Goal: Information Seeking & Learning: Check status

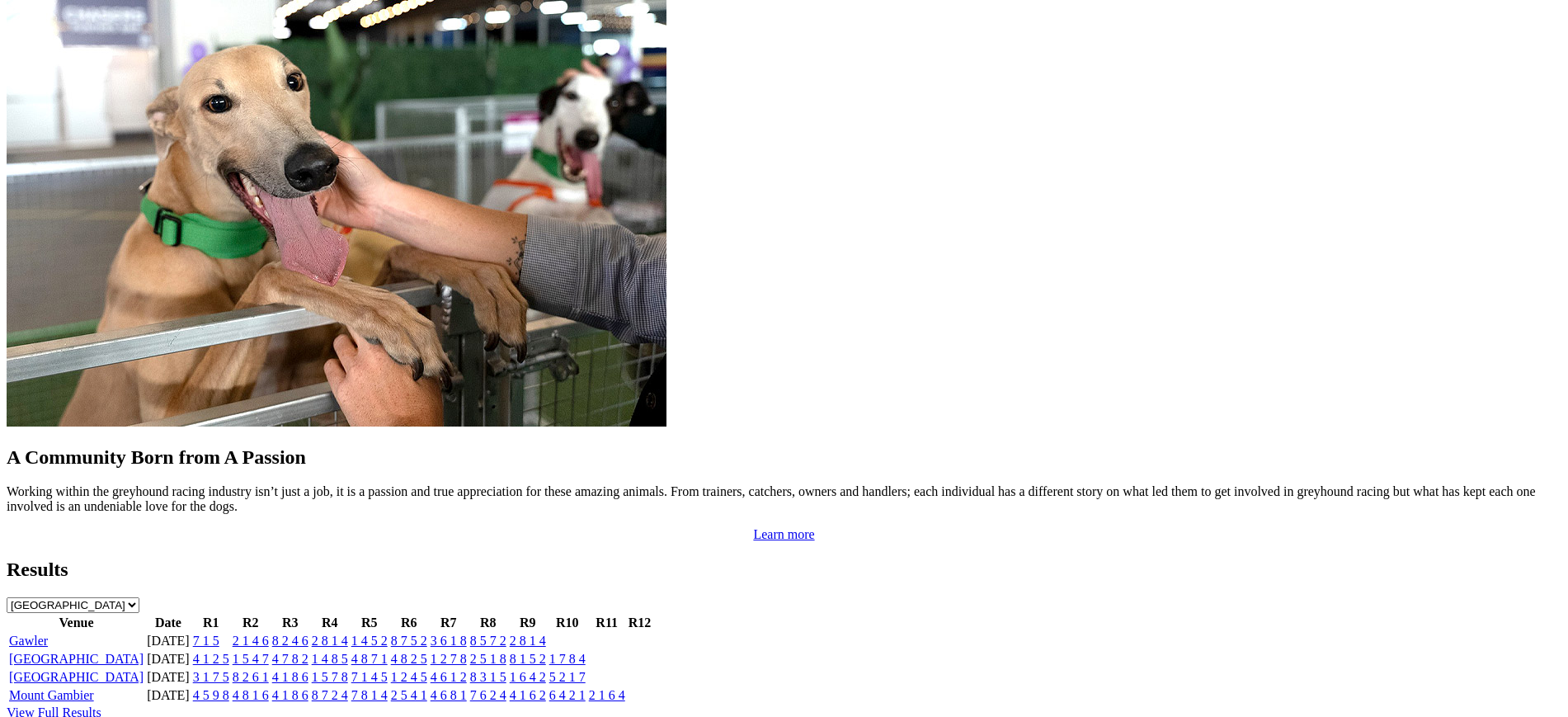
scroll to position [1367, 0]
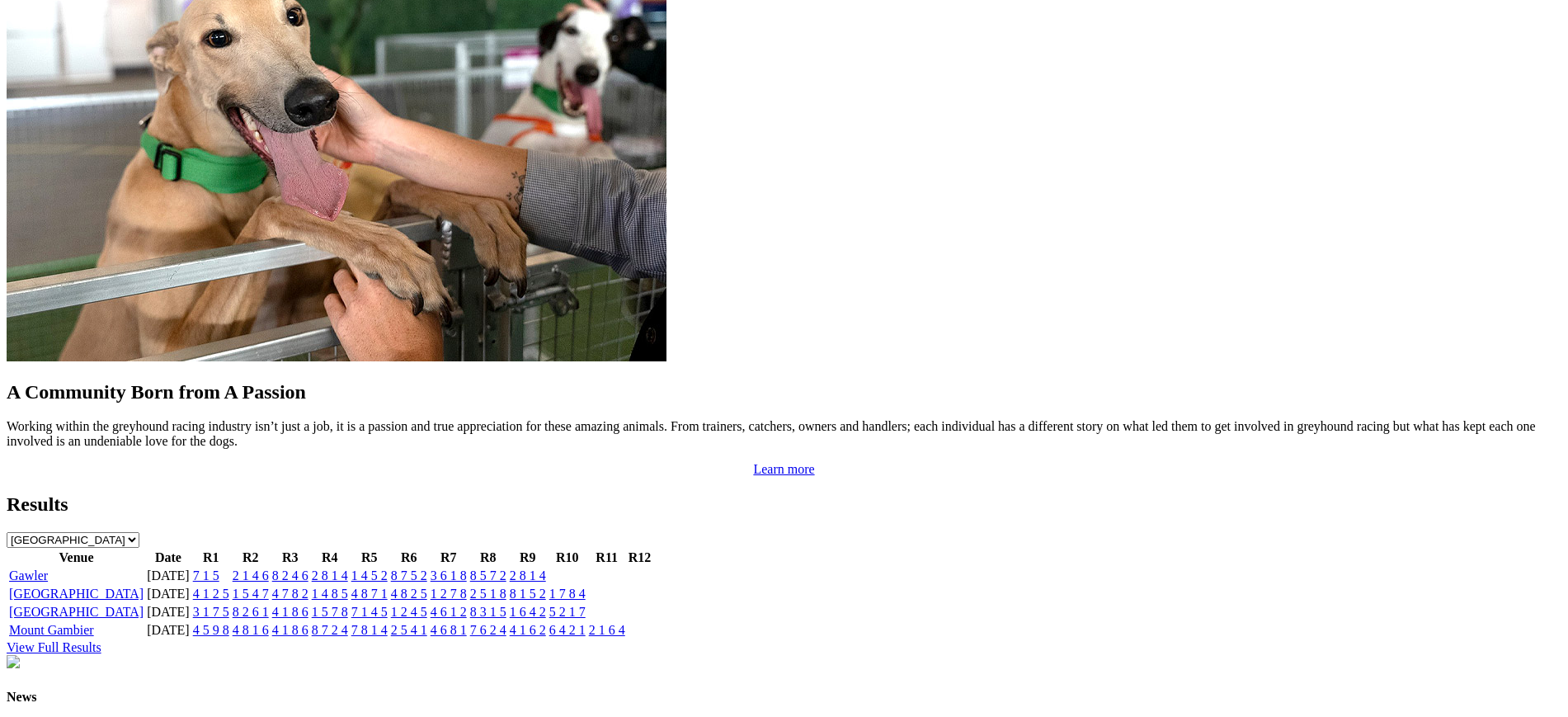
click at [388, 587] on link "4 8 7 1" at bounding box center [369, 594] width 36 height 14
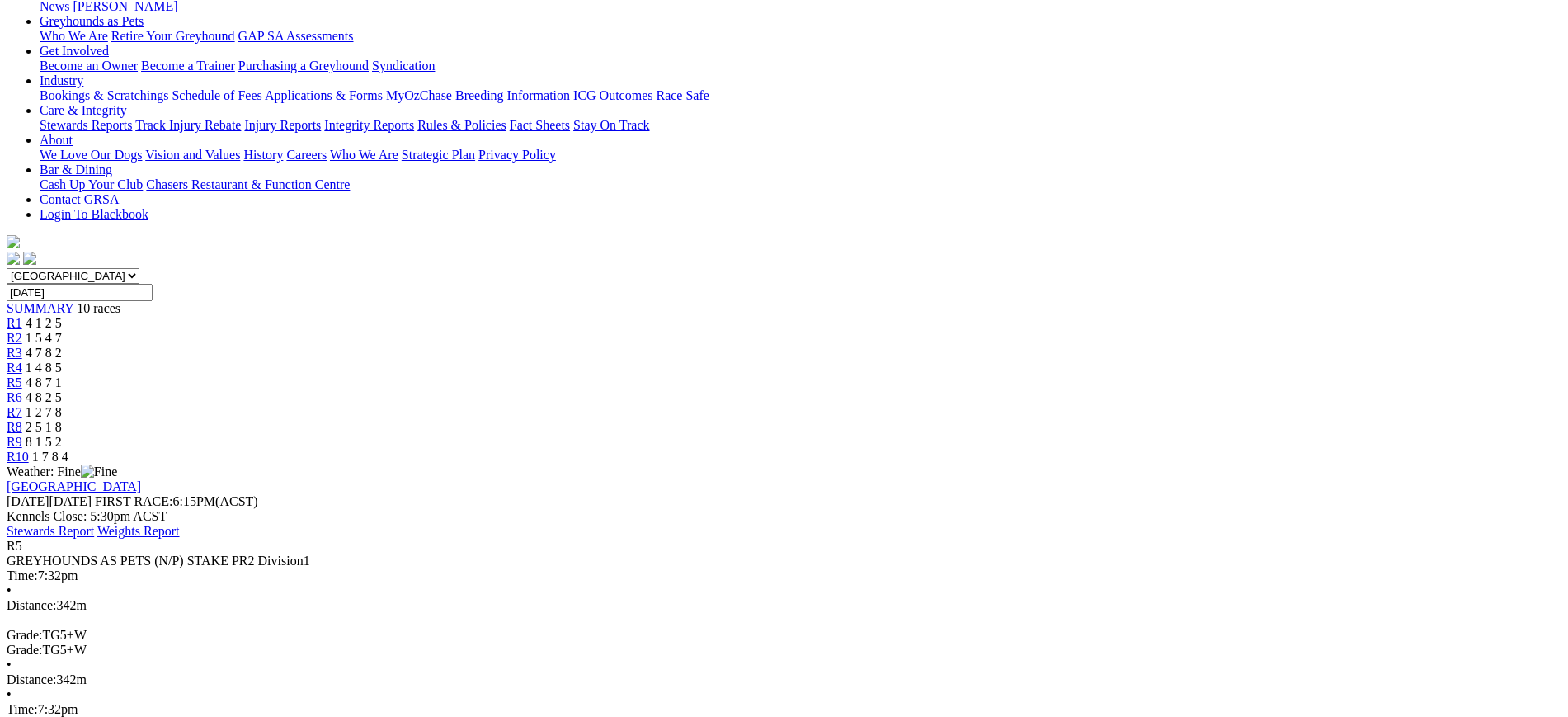
scroll to position [279, 0]
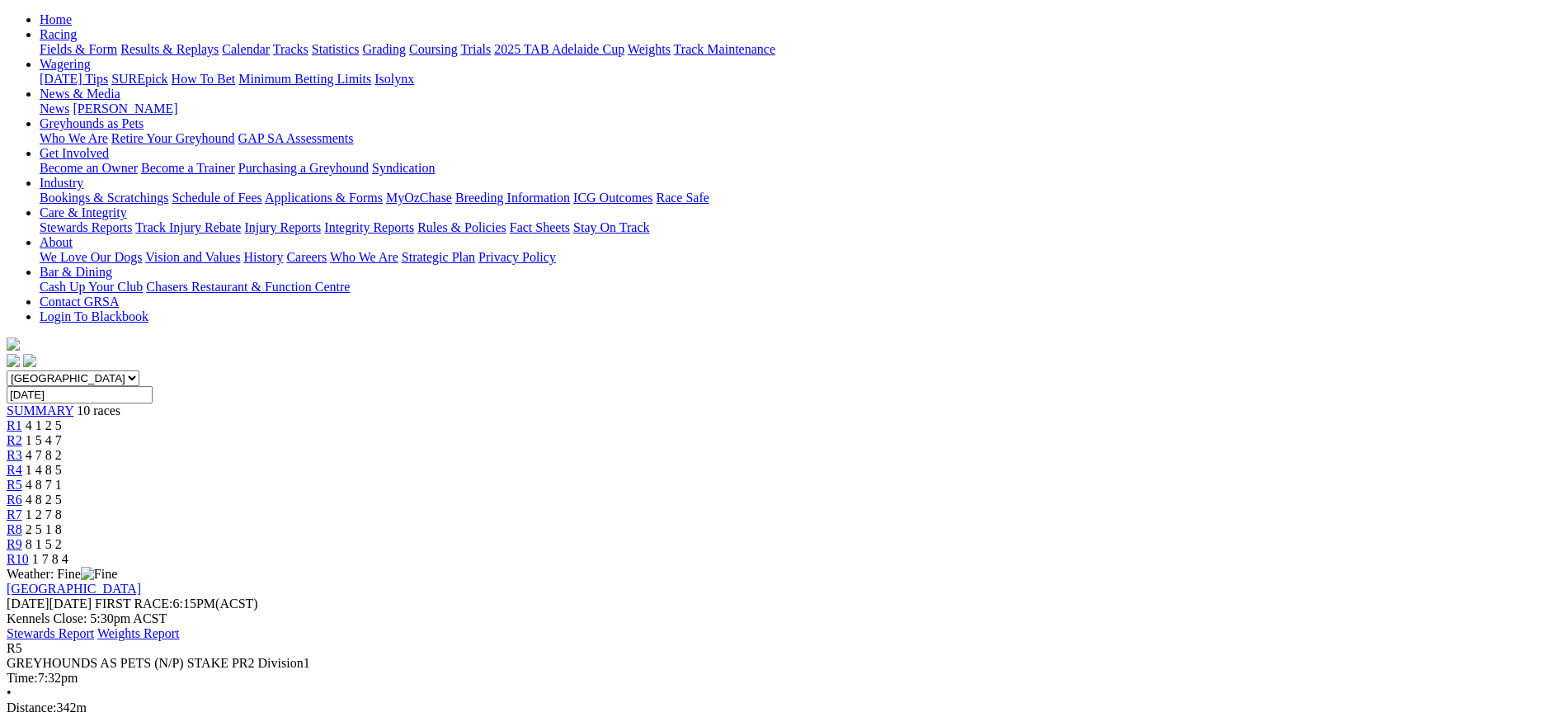
scroll to position [140, 0]
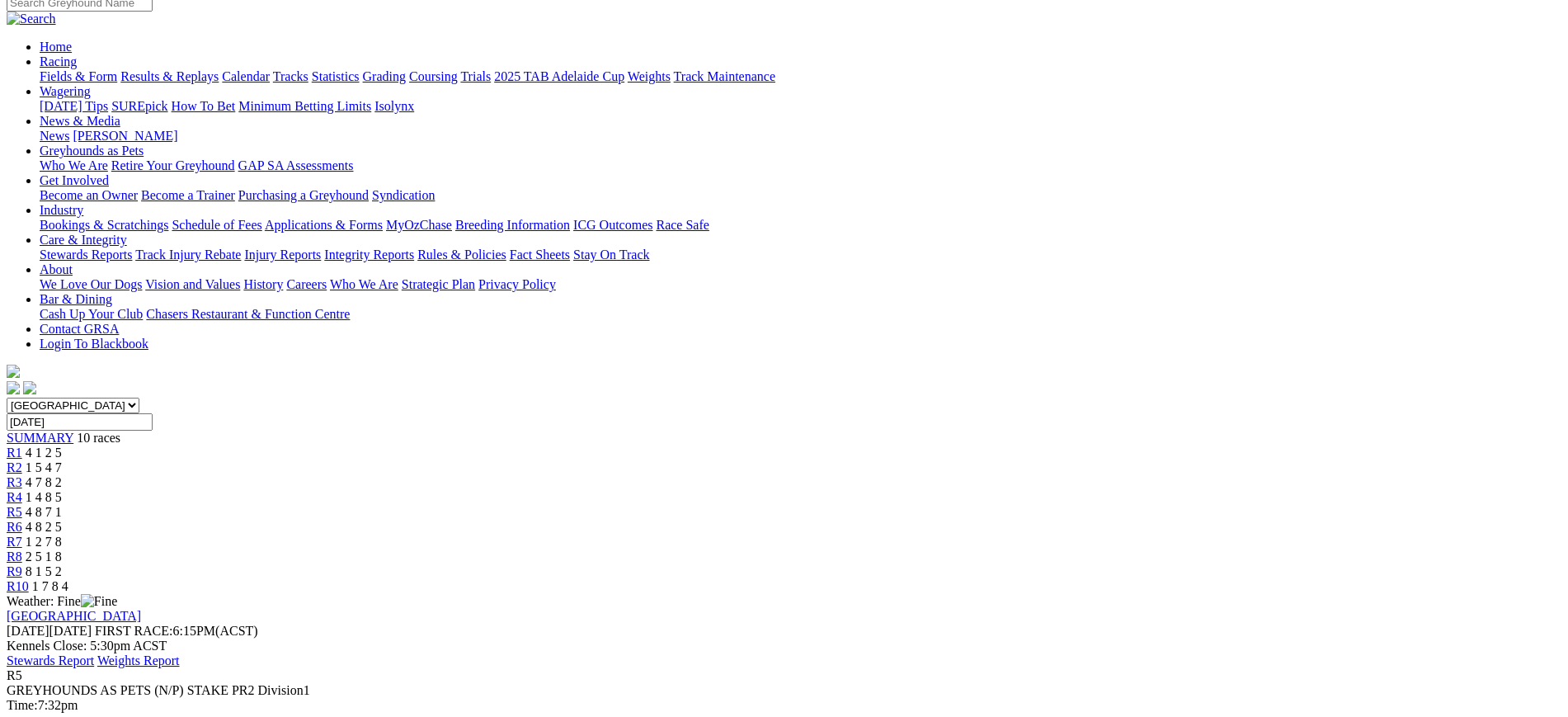
click at [22, 520] on span "R6" at bounding box center [15, 527] width 15 height 14
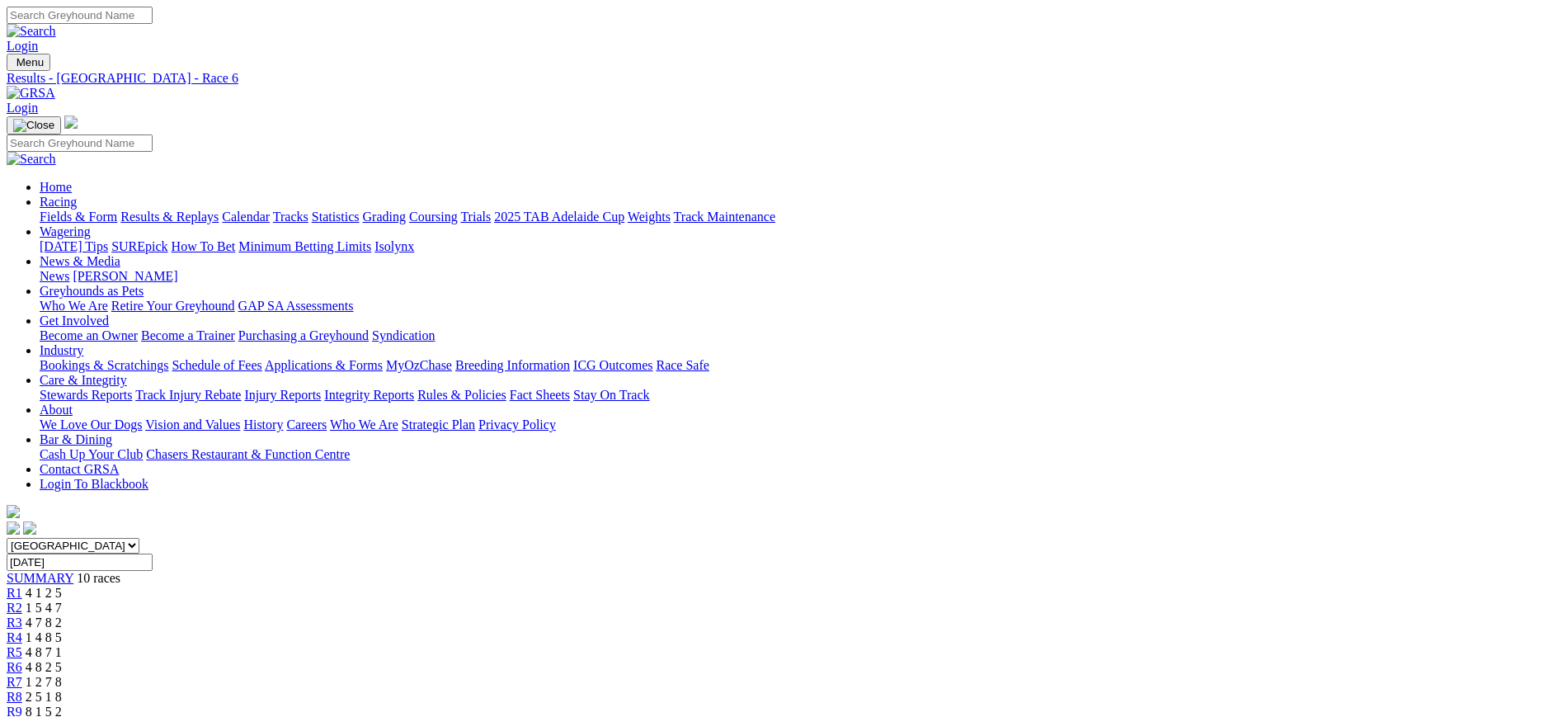
click at [22, 675] on link "R7" at bounding box center [15, 682] width 15 height 14
click at [22, 630] on link "R4" at bounding box center [15, 637] width 15 height 14
click at [796, 645] on div "R5 4 8 7 1" at bounding box center [784, 652] width 1555 height 15
click at [871, 660] on div "R6 4 8 2 5" at bounding box center [784, 667] width 1555 height 15
click at [62, 690] on span "2 5 1 8" at bounding box center [44, 696] width 36 height 14
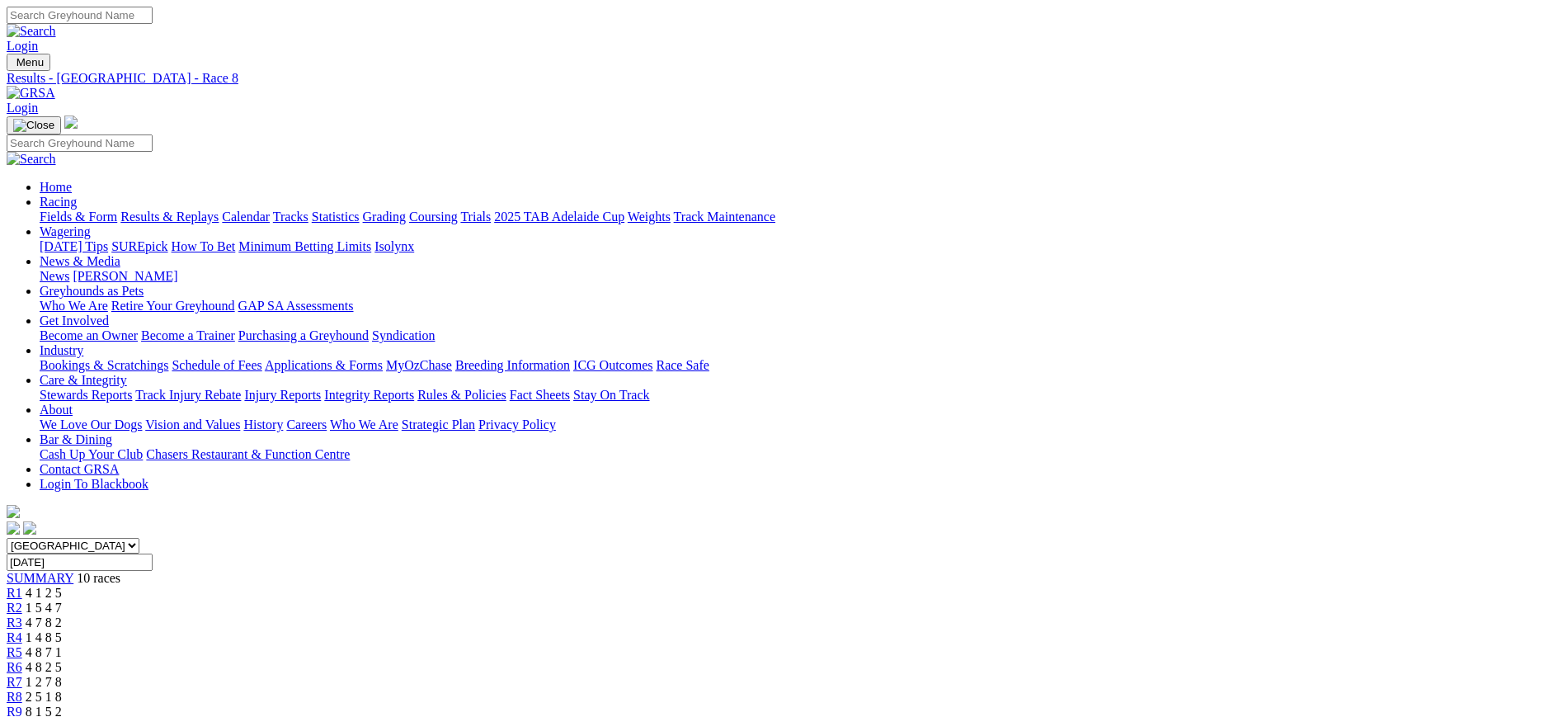
click at [22, 675] on link "R7" at bounding box center [15, 682] width 15 height 14
click at [152, 553] on input "[DATE]" at bounding box center [80, 562] width 146 height 17
type input "Yesterday, 19 Aug 2025"
click at [22, 705] on span "R9" at bounding box center [15, 712] width 15 height 14
click at [62, 690] on span "2 5 1 8" at bounding box center [44, 696] width 36 height 14
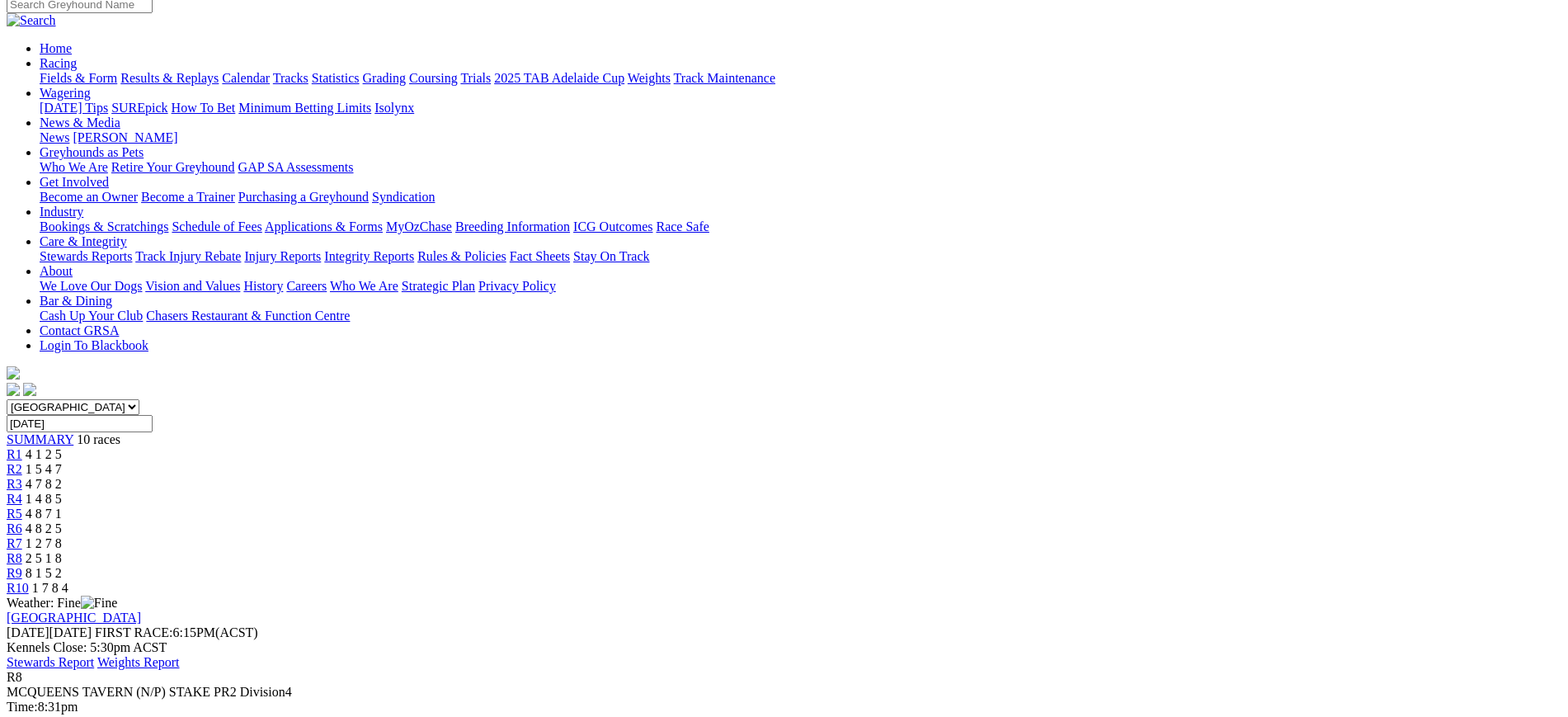
scroll to position [102, 0]
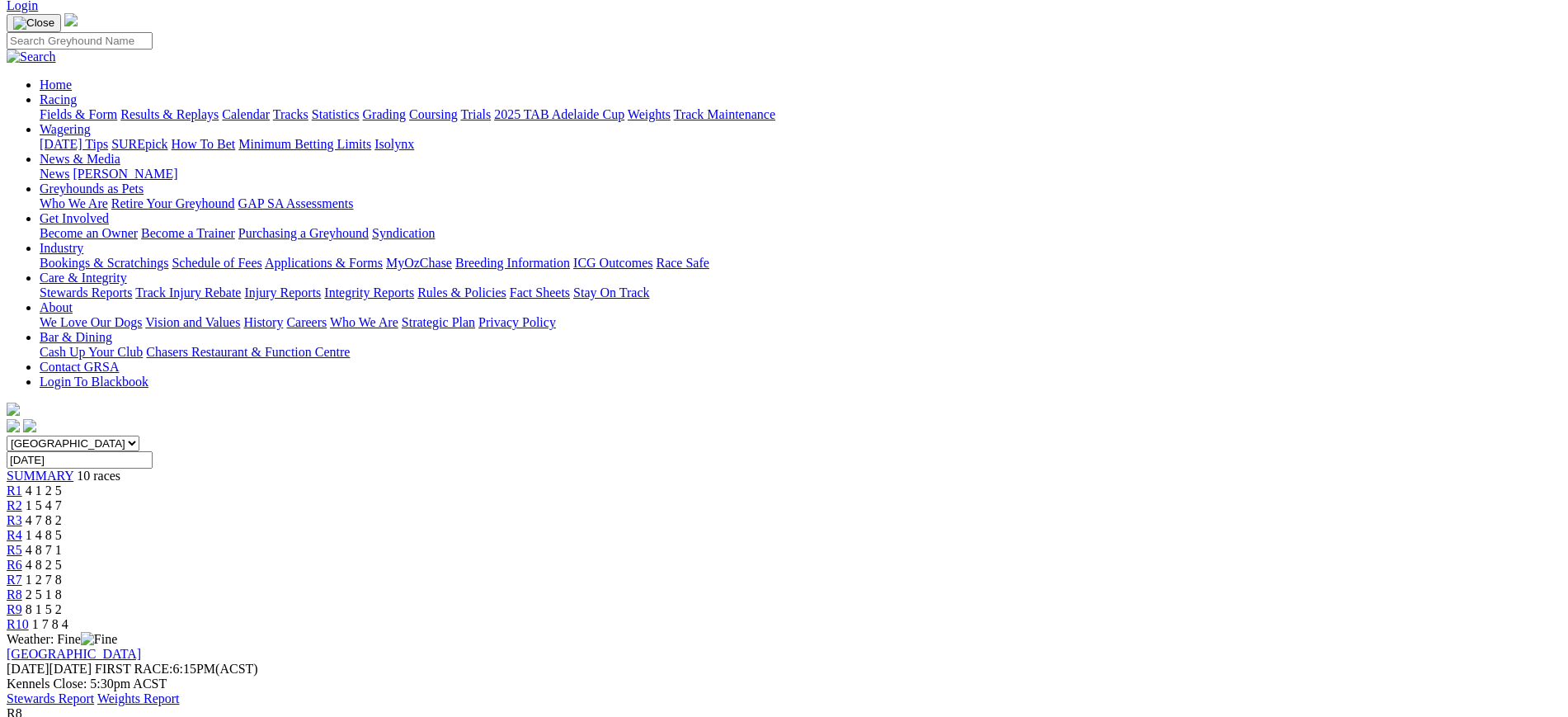
click at [1002, 572] on div "R7 1 2 7 8" at bounding box center [784, 579] width 1555 height 15
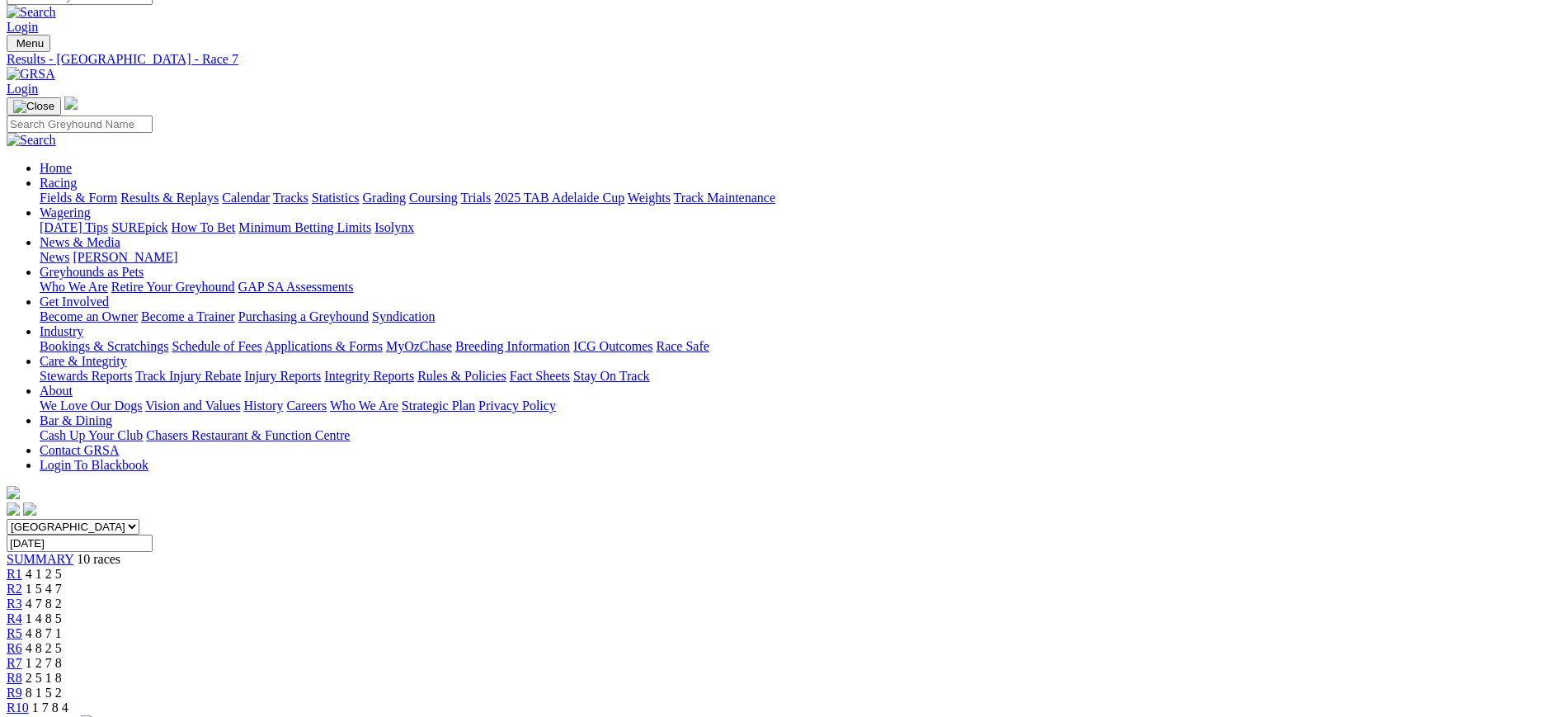
scroll to position [15, 0]
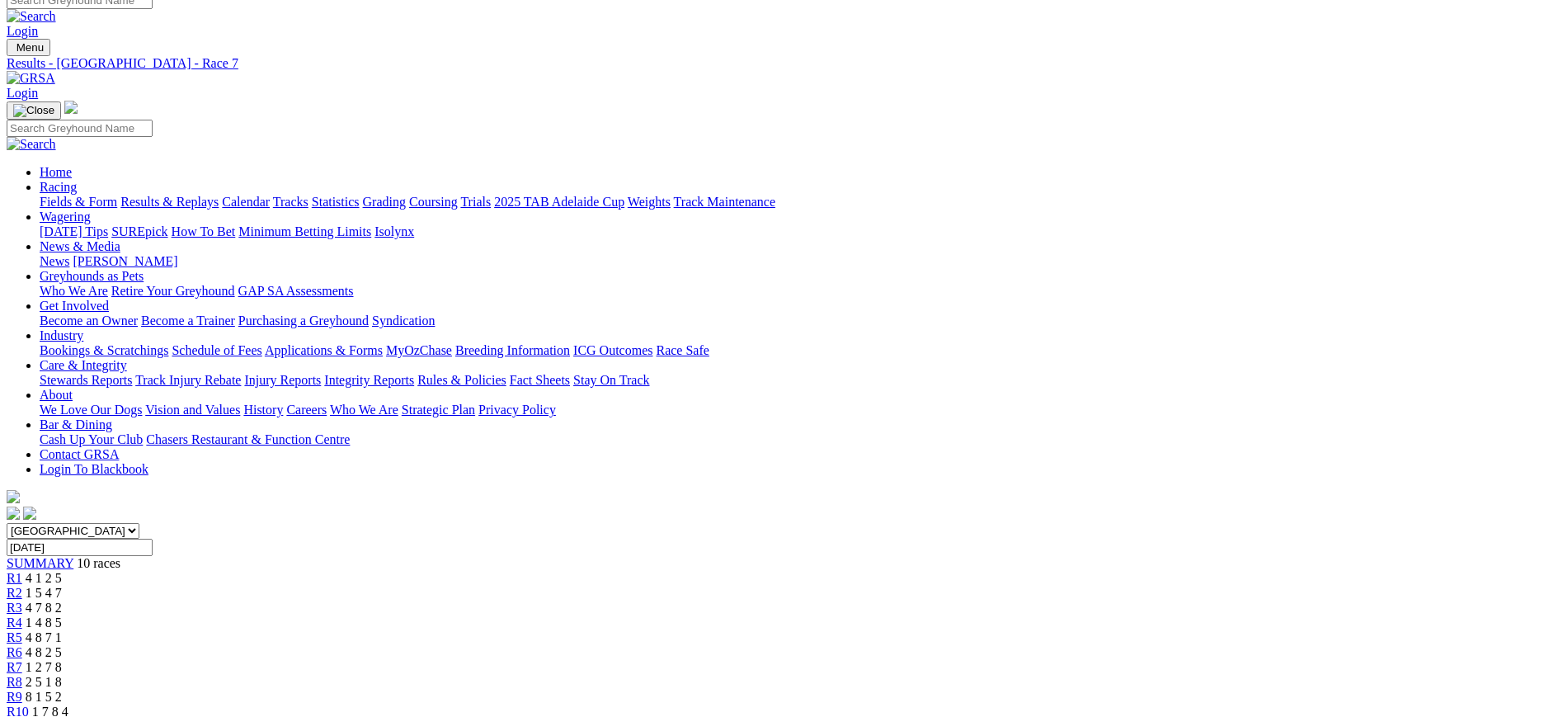
click at [22, 645] on link "R6" at bounding box center [15, 652] width 15 height 14
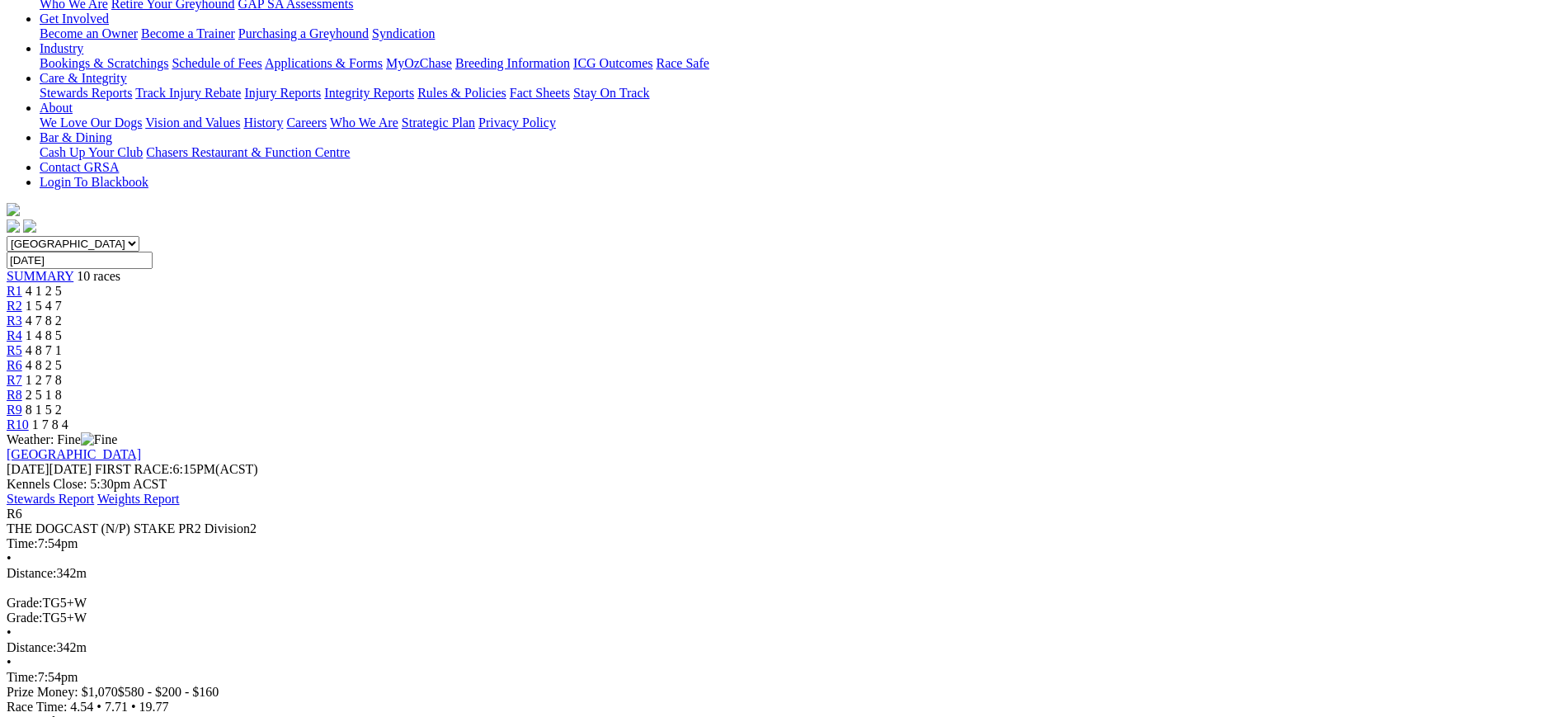
scroll to position [236, 0]
